Goal: Information Seeking & Learning: Learn about a topic

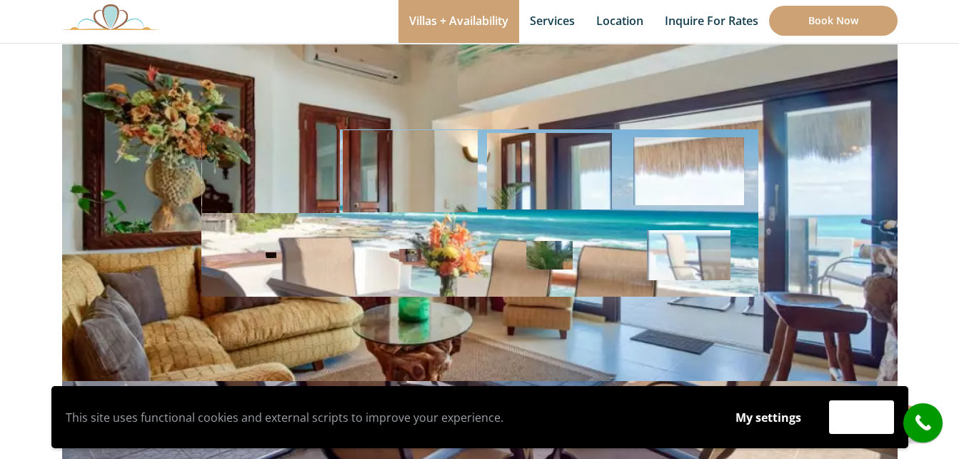
scroll to position [151, 0]
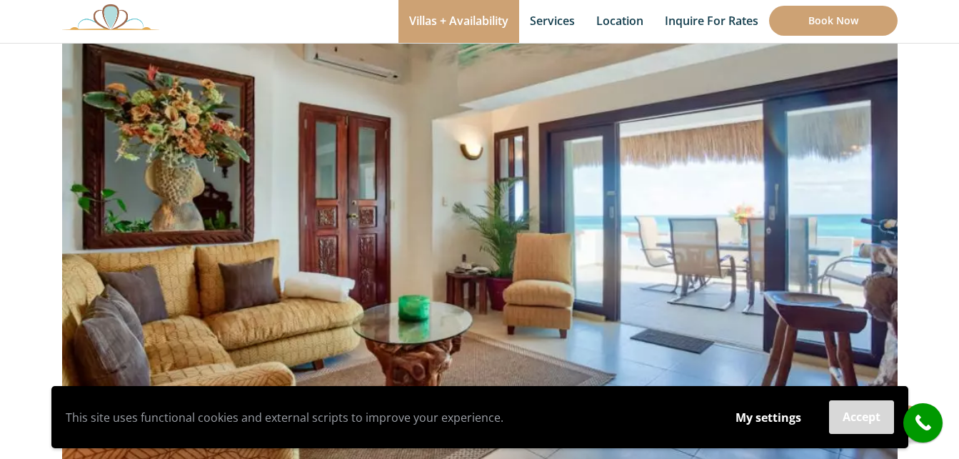
click at [849, 414] on button "Accept" at bounding box center [861, 417] width 65 height 34
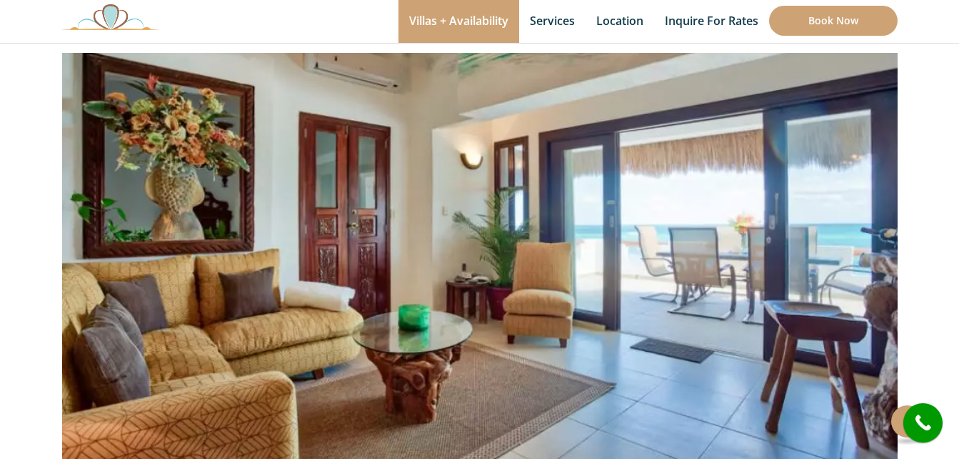
scroll to position [143, 0]
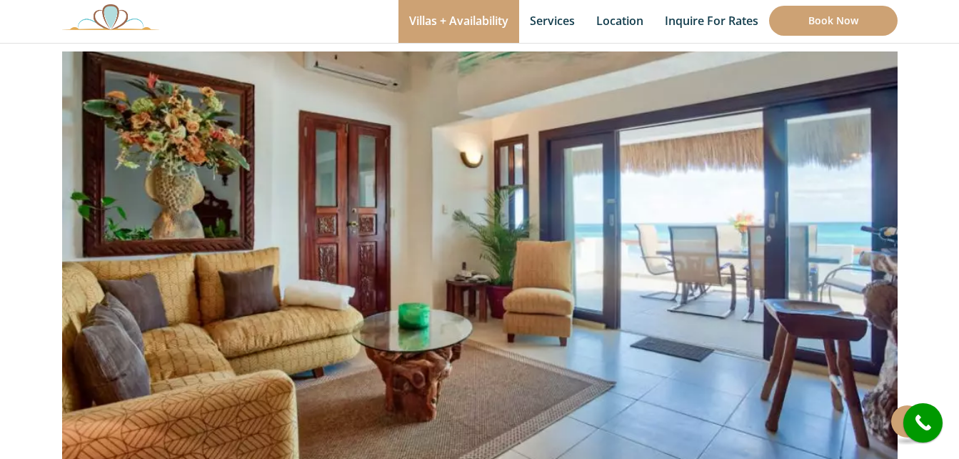
click at [894, 222] on img at bounding box center [480, 219] width 836 height 557
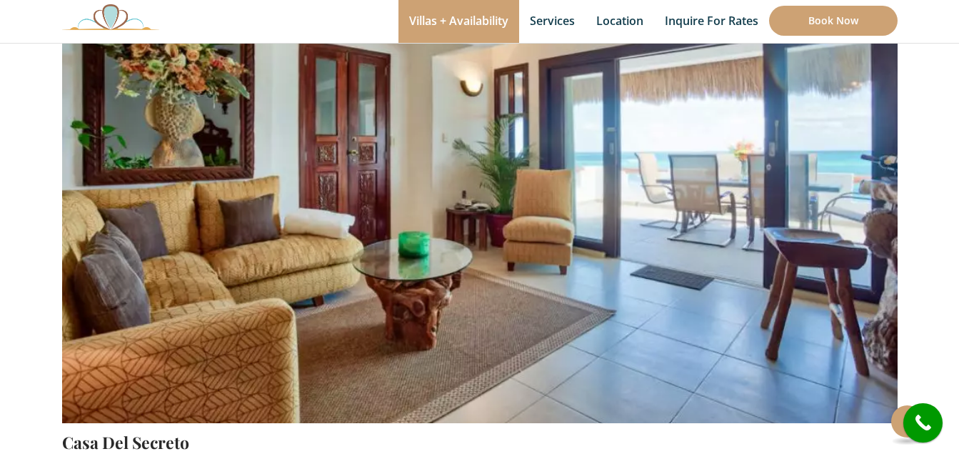
click at [861, 227] on img at bounding box center [480, 147] width 836 height 557
click at [854, 248] on img at bounding box center [480, 147] width 836 height 557
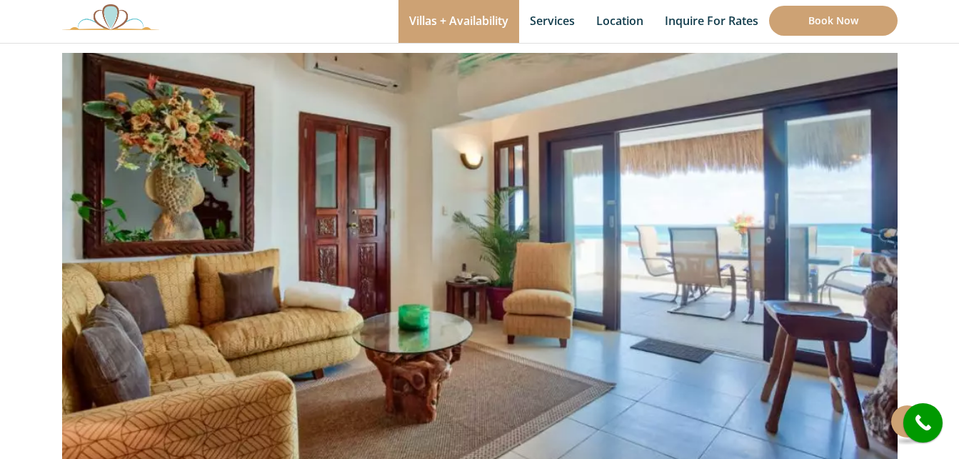
scroll to position [0, 0]
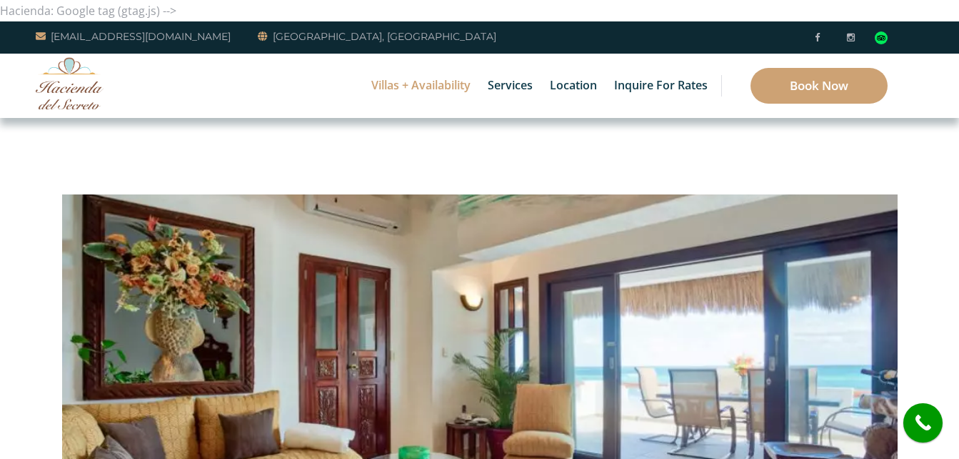
click at [719, 241] on img at bounding box center [480, 362] width 836 height 557
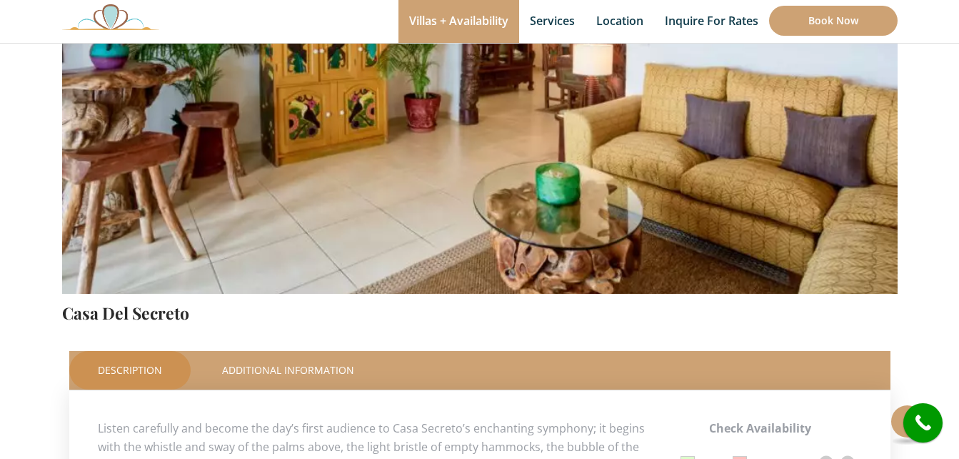
scroll to position [357, 0]
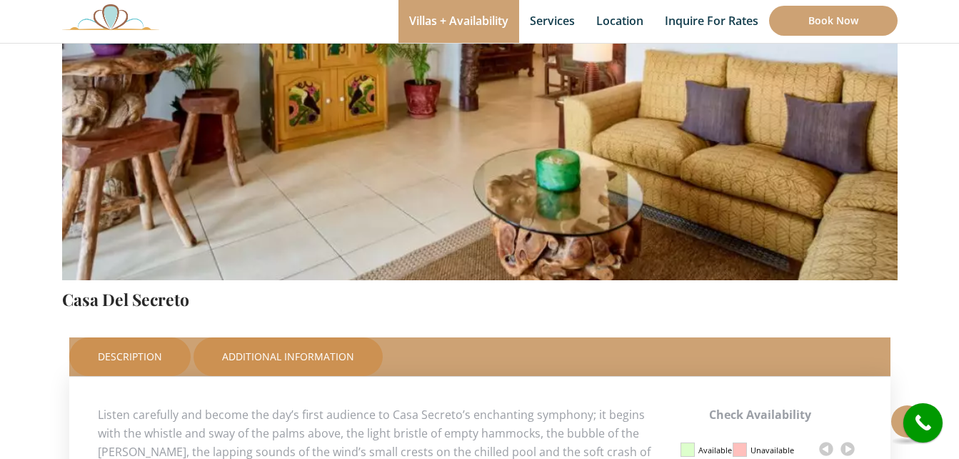
click at [277, 361] on link "Additional Information" at bounding box center [288, 356] width 189 height 39
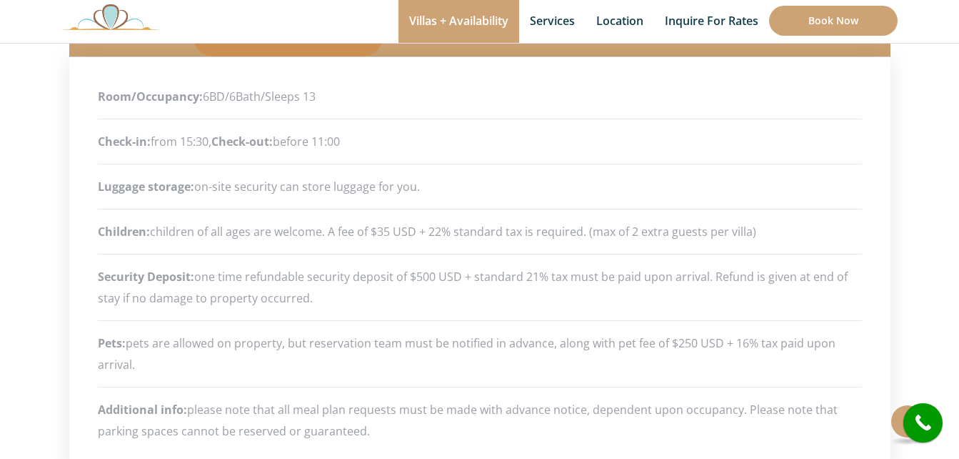
scroll to position [450, 0]
